Goal: Task Accomplishment & Management: Complete application form

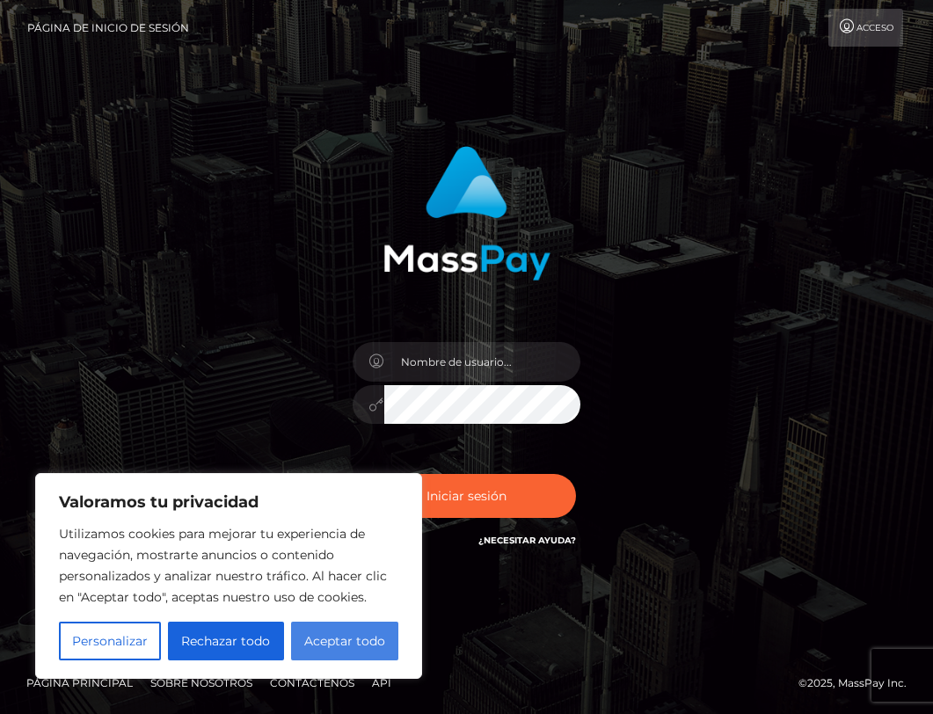
click at [352, 637] on font "Aceptar todo" at bounding box center [344, 641] width 81 height 16
checkbox input "true"
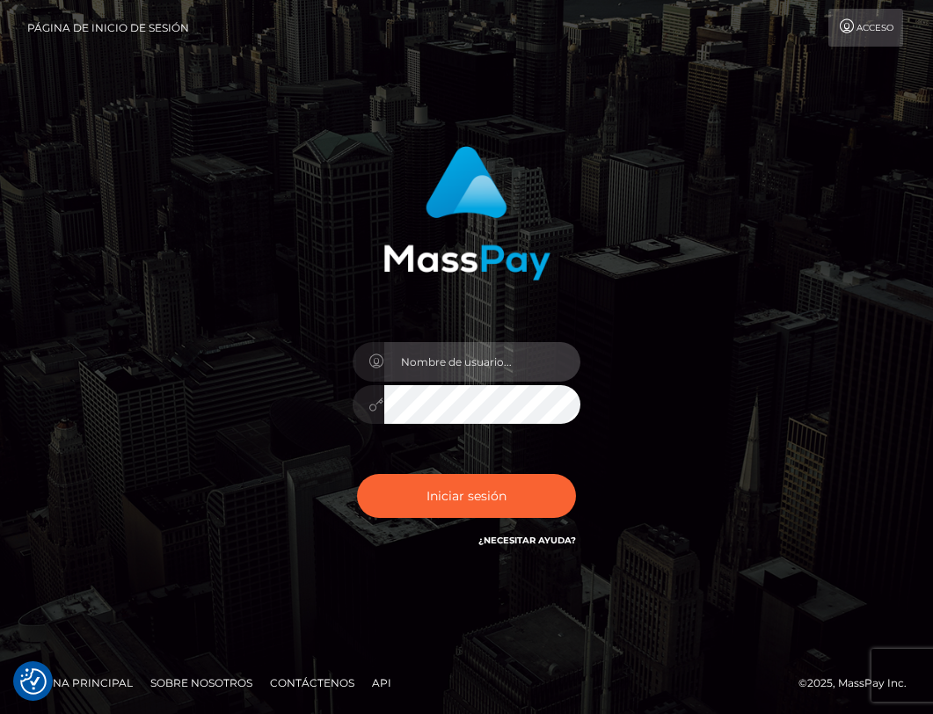
click at [450, 372] on input "text" at bounding box center [482, 362] width 197 height 40
click at [480, 353] on input "text" at bounding box center [482, 362] width 197 height 40
click at [862, 31] on font "Acceso" at bounding box center [874, 27] width 37 height 11
click at [479, 358] on input "text" at bounding box center [482, 362] width 197 height 40
type input "1990-09-10"
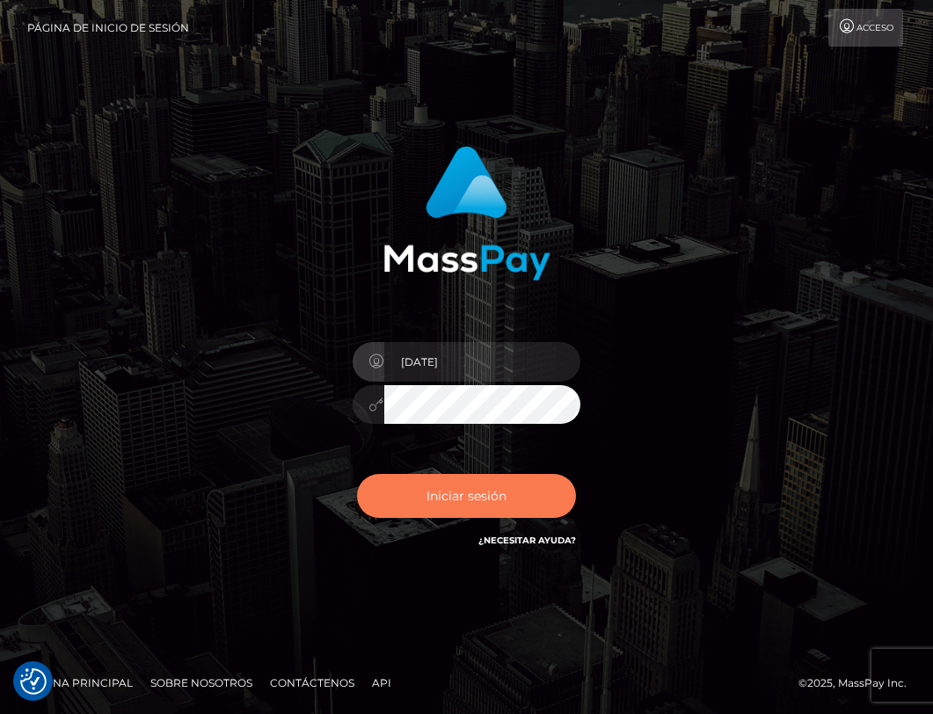
click at [492, 494] on font "Iniciar sesión" at bounding box center [466, 496] width 80 height 16
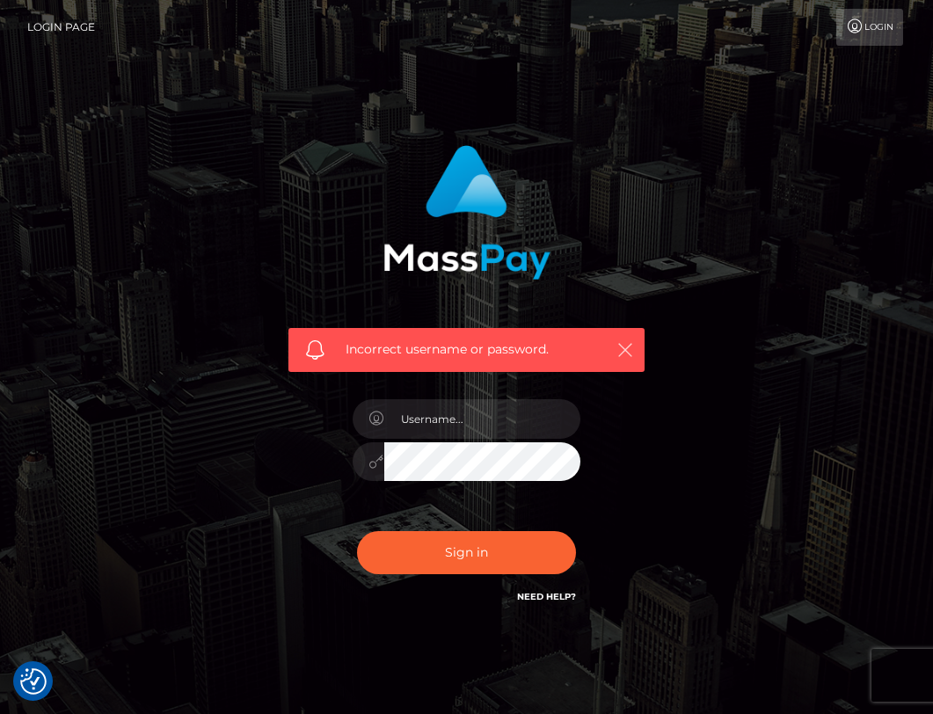
click at [621, 351] on icon "button" at bounding box center [625, 350] width 18 height 18
click at [448, 416] on input "text" at bounding box center [482, 419] width 197 height 40
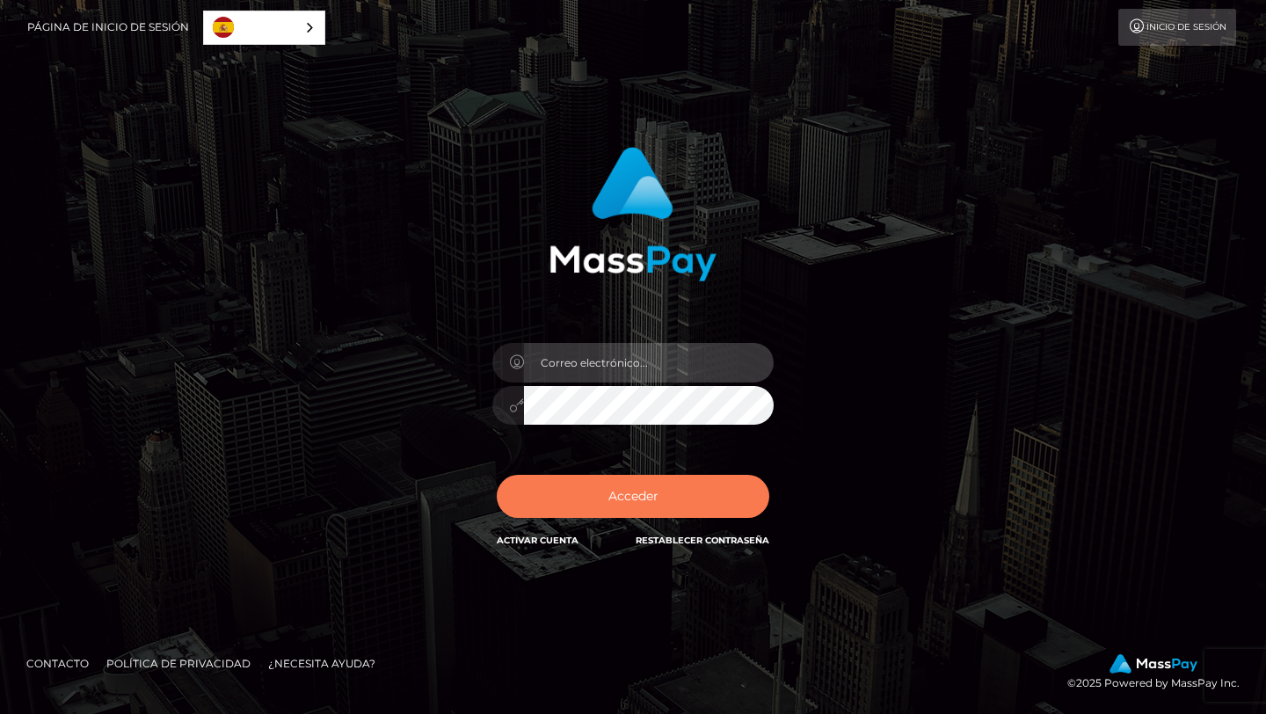
type input "[EMAIL_ADDRESS][DOMAIN_NAME]"
click at [622, 500] on button "Acceder" at bounding box center [633, 496] width 273 height 43
